Goal: Find specific page/section: Find specific page/section

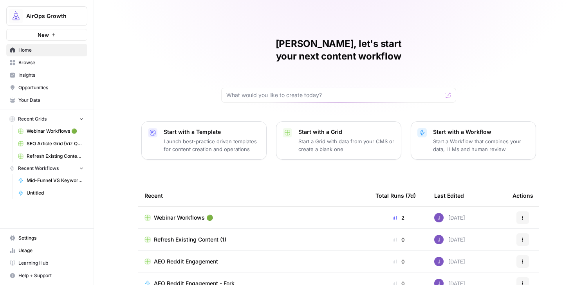
click at [188, 214] on span "Webinar Workflows 🟢" at bounding box center [183, 218] width 59 height 8
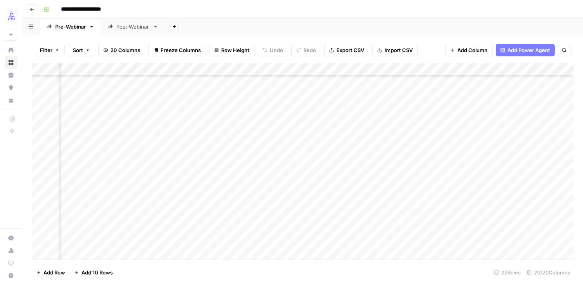
scroll to position [118, 326]
click at [2, 157] on div "AirOps Growth New Home Browse Insights Opportunities Your Data Recent Grids Web…" at bounding box center [11, 142] width 22 height 285
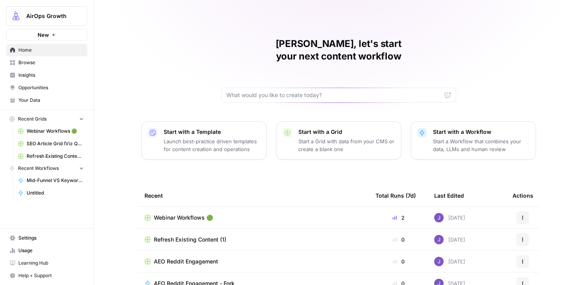
click at [183, 214] on span "Webinar Workflows 🟢" at bounding box center [183, 218] width 59 height 8
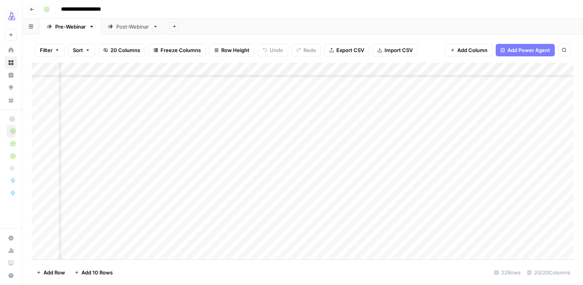
scroll to position [122, 567]
click at [330, 214] on div "Add Column" at bounding box center [303, 161] width 542 height 197
click at [400, 217] on div "Add Column" at bounding box center [303, 161] width 542 height 197
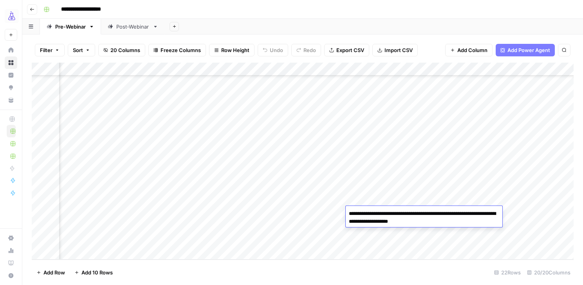
click at [399, 216] on textarea "**********" at bounding box center [424, 217] width 157 height 19
click at [393, 214] on textarea "**********" at bounding box center [424, 217] width 157 height 19
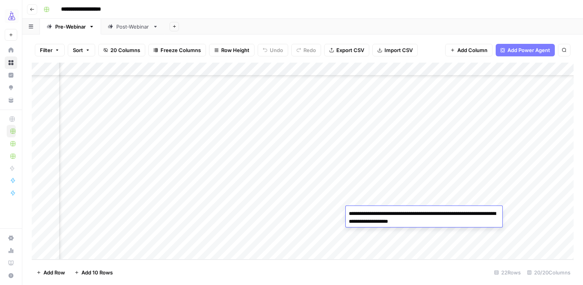
click at [393, 214] on textarea "**********" at bounding box center [424, 217] width 157 height 19
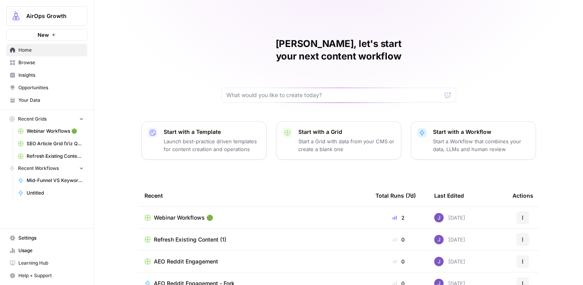
click at [34, 67] on link "Browse" at bounding box center [46, 62] width 81 height 13
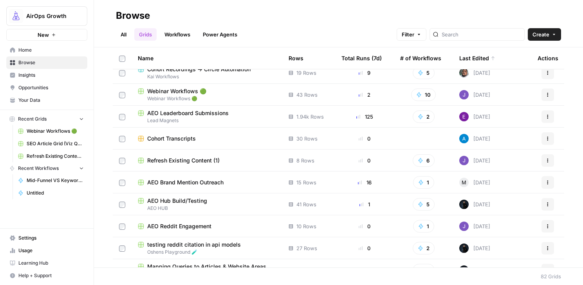
scroll to position [73, 0]
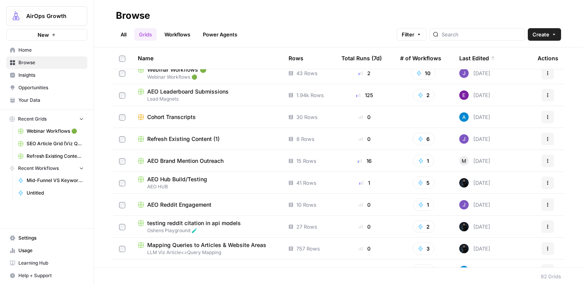
click at [179, 160] on span "AEO Brand Mention Outreach" at bounding box center [185, 161] width 76 height 8
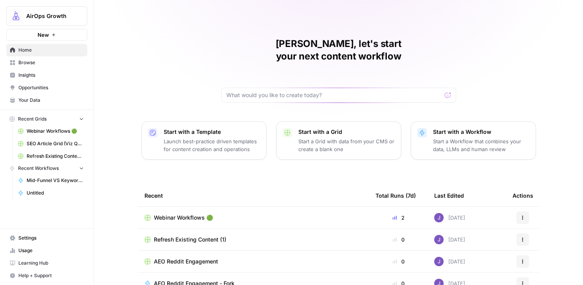
click at [30, 88] on span "Opportunities" at bounding box center [50, 87] width 65 height 7
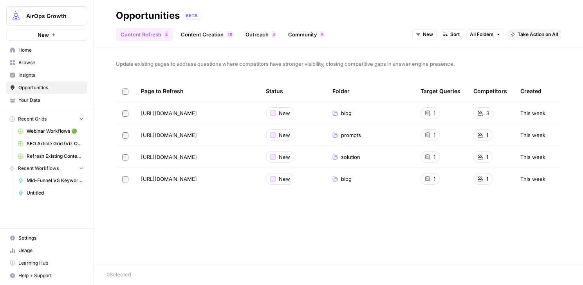
click at [258, 36] on link "Outreach 4" at bounding box center [261, 34] width 40 height 13
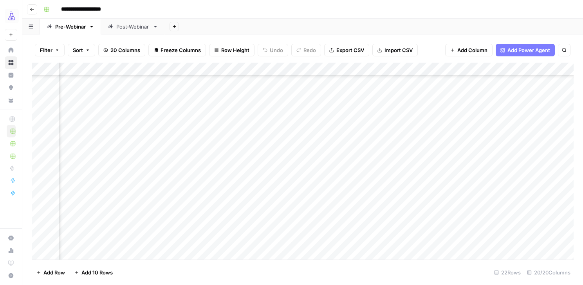
scroll to position [118, 326]
click at [481, 263] on span "Reload" at bounding box center [480, 261] width 16 height 7
